Goal: Download file/media

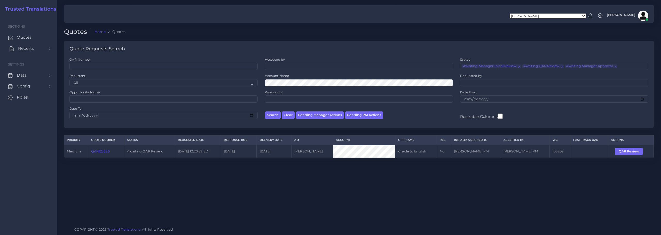
click at [21, 48] on span "Reports" at bounding box center [26, 49] width 16 height 6
click at [29, 73] on span "Campaigns" at bounding box center [29, 72] width 23 height 6
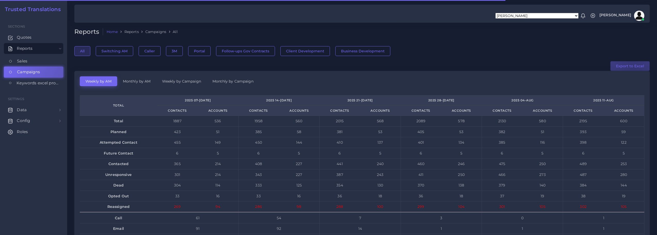
click at [633, 66] on button "Export to Excel" at bounding box center [629, 66] width 39 height 10
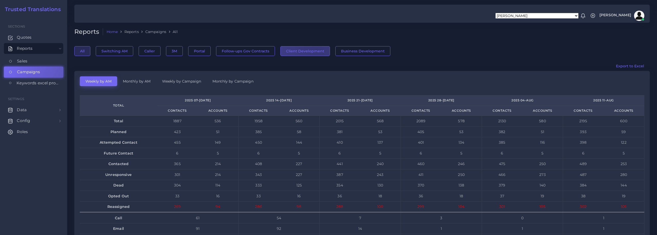
click at [315, 50] on button "Client Development" at bounding box center [305, 51] width 50 height 10
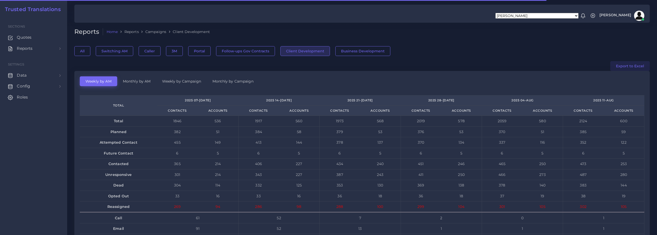
click at [630, 66] on button "Export to Excel" at bounding box center [629, 66] width 39 height 10
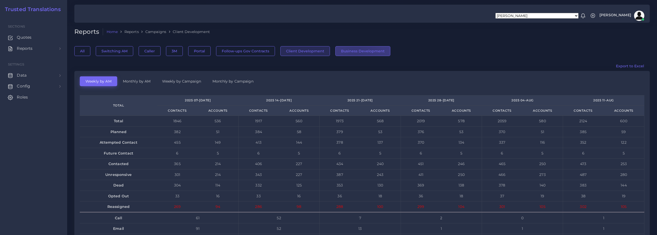
click at [353, 51] on button "Business Development" at bounding box center [362, 51] width 55 height 10
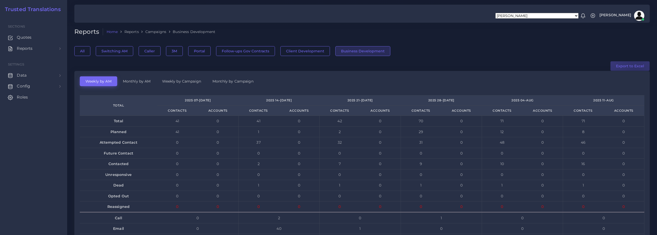
click at [636, 66] on button "Export to Excel" at bounding box center [629, 66] width 39 height 10
